Goal: Navigation & Orientation: Understand site structure

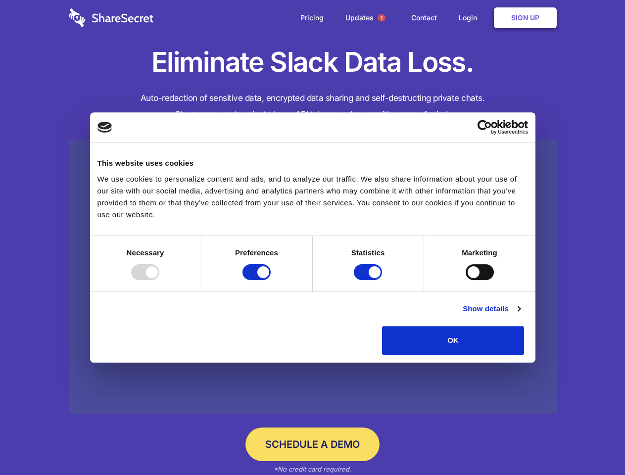
click at [159, 280] on div at bounding box center [145, 272] width 28 height 16
click at [271, 280] on input "Preferences" at bounding box center [256, 272] width 28 height 16
click at [369, 280] on input "Statistics" at bounding box center [368, 272] width 28 height 16
click at [466, 280] on input "Marketing" at bounding box center [480, 272] width 28 height 16
checkbox input "false"
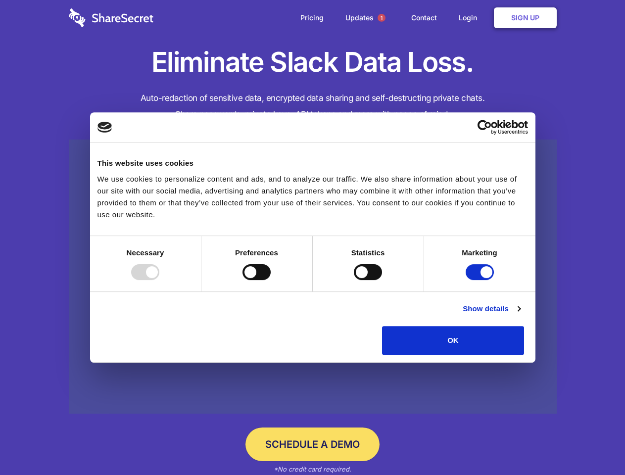
checkbox input "false"
checkbox input "true"
click at [520, 315] on link "Show details" at bounding box center [491, 309] width 57 height 12
click at [0, 0] on li "Statistics 17 Statistic cookies help website owners to understand how visitors …" at bounding box center [0, 0] width 0 height 0
